Goal: Find specific fact: Find specific fact

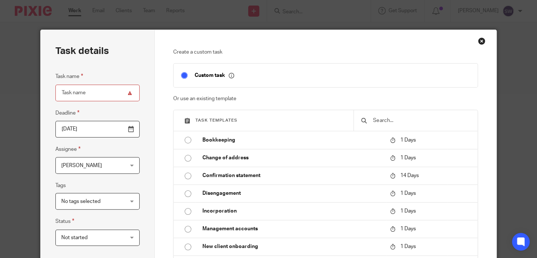
click at [482, 36] on div "Create a custom task Custom task Or use an existing template Task templates Boo…" at bounding box center [326, 213] width 342 height 367
click at [481, 39] on div "Close this dialog window" at bounding box center [481, 40] width 7 height 7
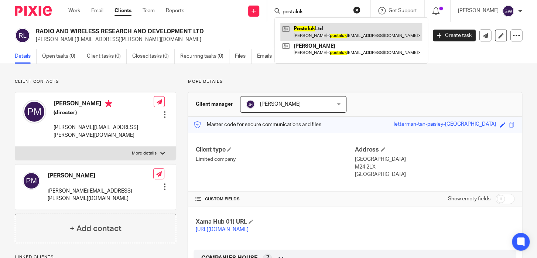
type input "postaluk"
click at [314, 38] on link at bounding box center [351, 31] width 142 height 17
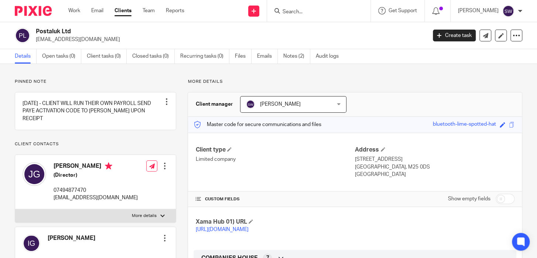
scroll to position [371, 0]
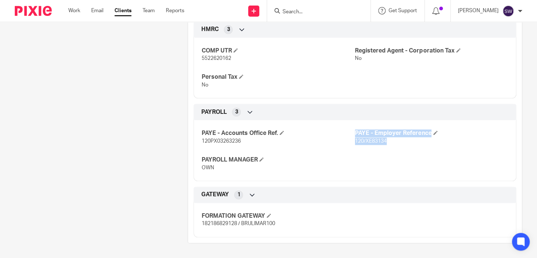
drag, startPoint x: 385, startPoint y: 142, endPoint x: 350, endPoint y: 140, distance: 35.2
click at [350, 140] on div "PAYE - Accounts Office Ref. 120PX03263236 PAYE - Employer Reference 120/XE83134…" at bounding box center [355, 148] width 323 height 67
click at [395, 159] on div "PAYE - Accounts Office Ref. 120PX03263236 PAYE - Employer Reference 120/XE83134…" at bounding box center [355, 148] width 323 height 67
drag, startPoint x: 387, startPoint y: 143, endPoint x: 353, endPoint y: 145, distance: 33.7
click at [353, 145] on div "PAYE - Accounts Office Ref. 120PX03263236 PAYE - Employer Reference 120/XE83134…" at bounding box center [355, 148] width 323 height 67
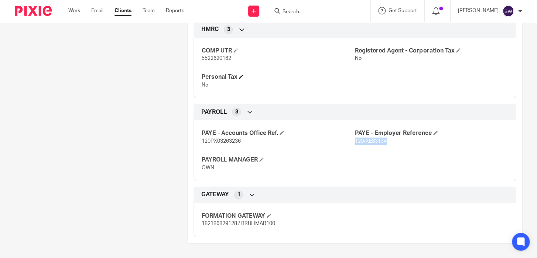
copy span "120/XE83134"
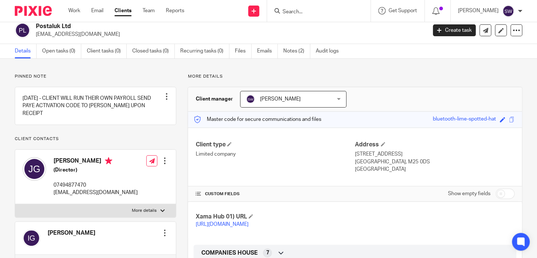
scroll to position [0, 0]
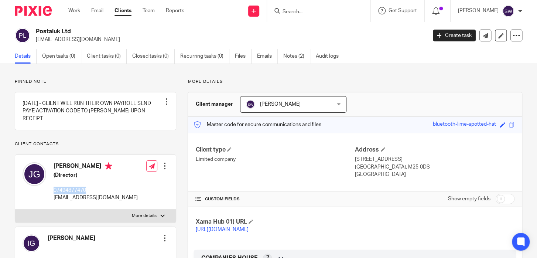
drag, startPoint x: 89, startPoint y: 190, endPoint x: 54, endPoint y: 190, distance: 34.7
click at [54, 190] on p "07494877470" at bounding box center [96, 190] width 84 height 7
copy p "07494877470"
drag, startPoint x: 110, startPoint y: 198, endPoint x: 53, endPoint y: 195, distance: 57.0
click at [53, 195] on div "Jake Geller (Director) 07494877470 postalukltd@gmail.com Edit contact Create cl…" at bounding box center [95, 182] width 161 height 54
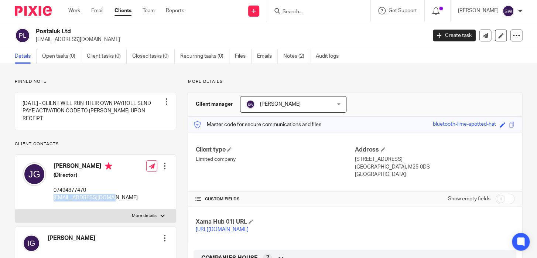
copy p "postalukltd@gmail.com"
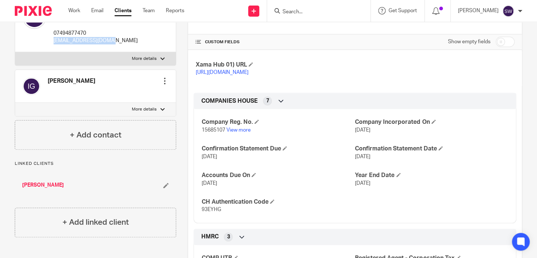
scroll to position [178, 0]
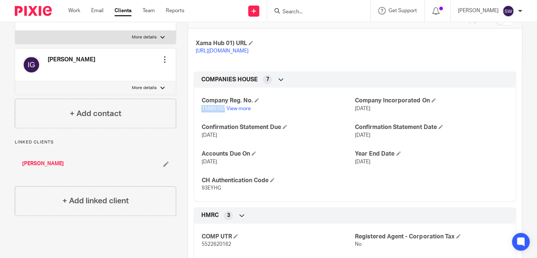
drag, startPoint x: 223, startPoint y: 114, endPoint x: 200, endPoint y: 116, distance: 23.0
click at [201, 111] on span "15685107" at bounding box center [213, 108] width 24 height 5
copy span "15685107"
